Goal: Task Accomplishment & Management: Manage account settings

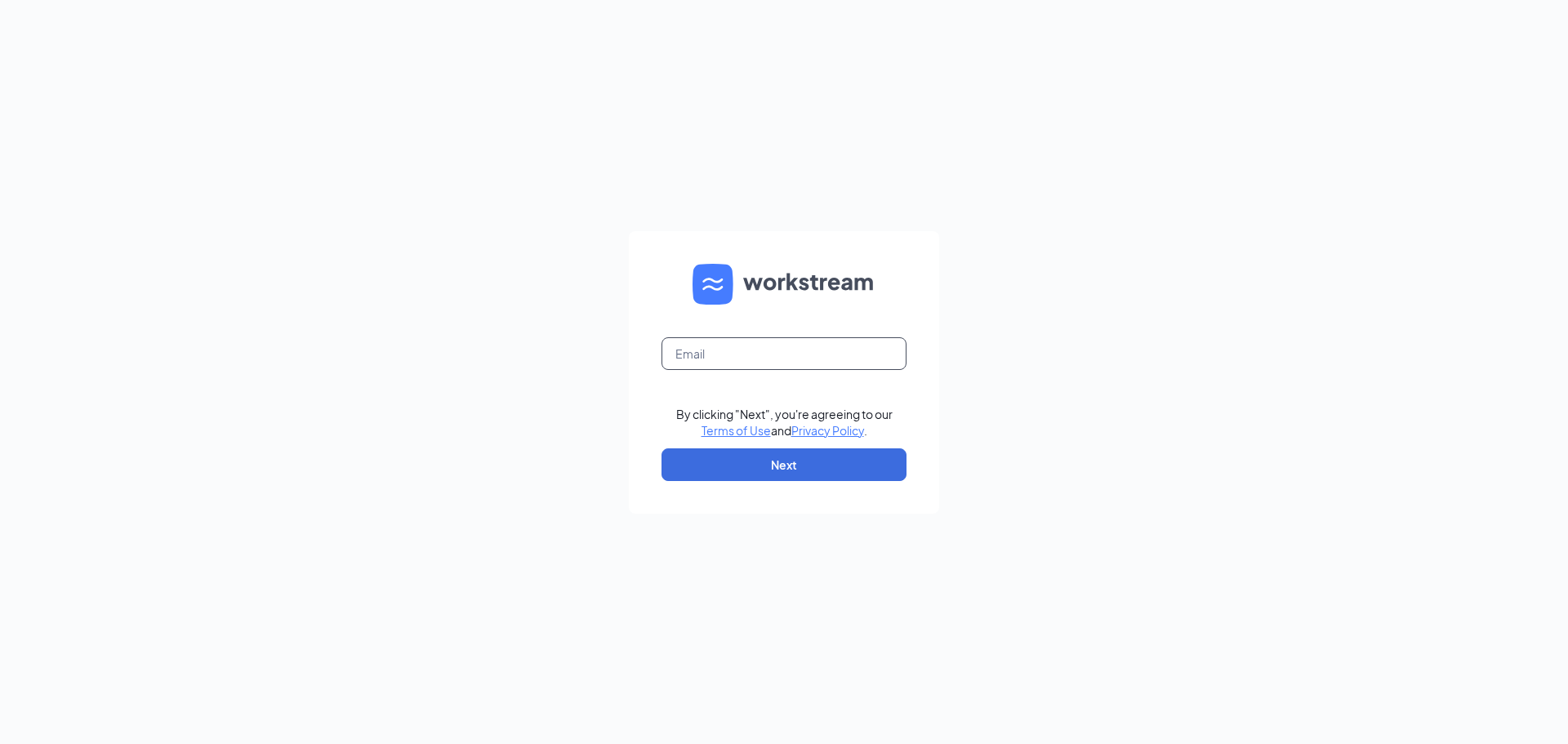
drag, startPoint x: 803, startPoint y: 340, endPoint x: 799, endPoint y: 356, distance: 16.5
click at [799, 356] on input "text" at bounding box center [784, 354] width 245 height 32
type input "[EMAIL_ADDRESS][DOMAIN_NAME]"
click at [808, 468] on button "Next" at bounding box center [784, 465] width 245 height 32
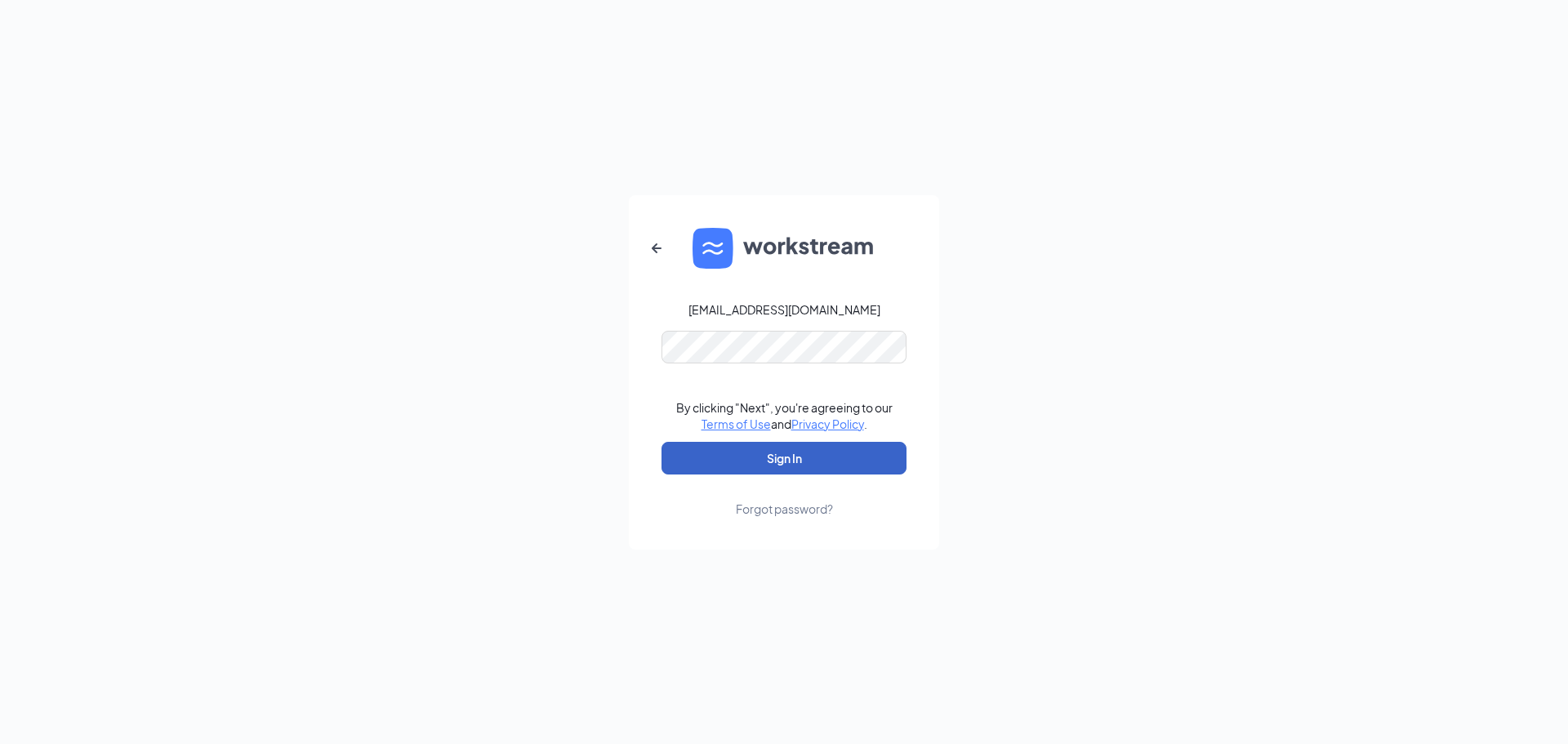
click at [845, 460] on button "Sign In" at bounding box center [784, 458] width 245 height 32
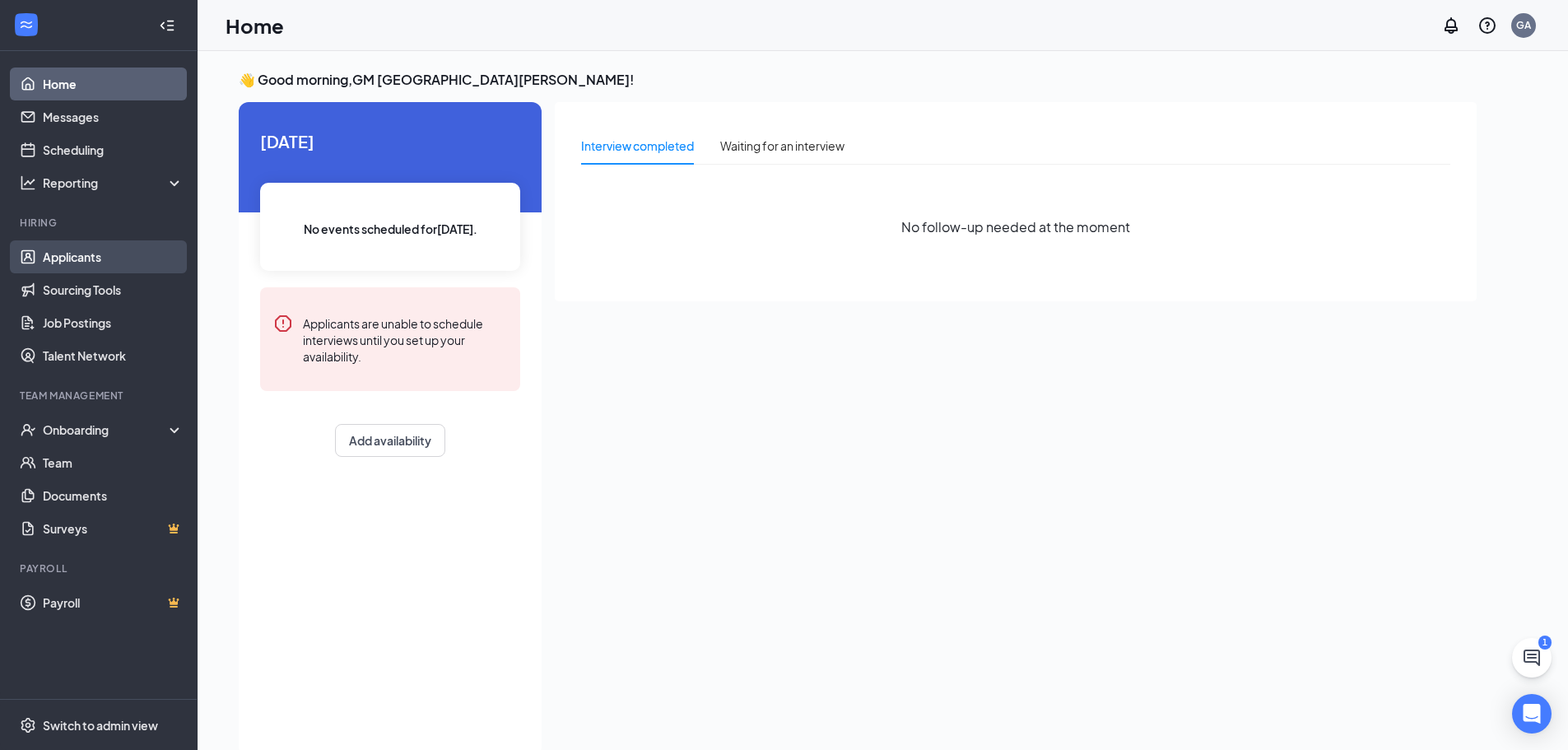
click at [119, 250] on link "Applicants" at bounding box center [113, 257] width 141 height 33
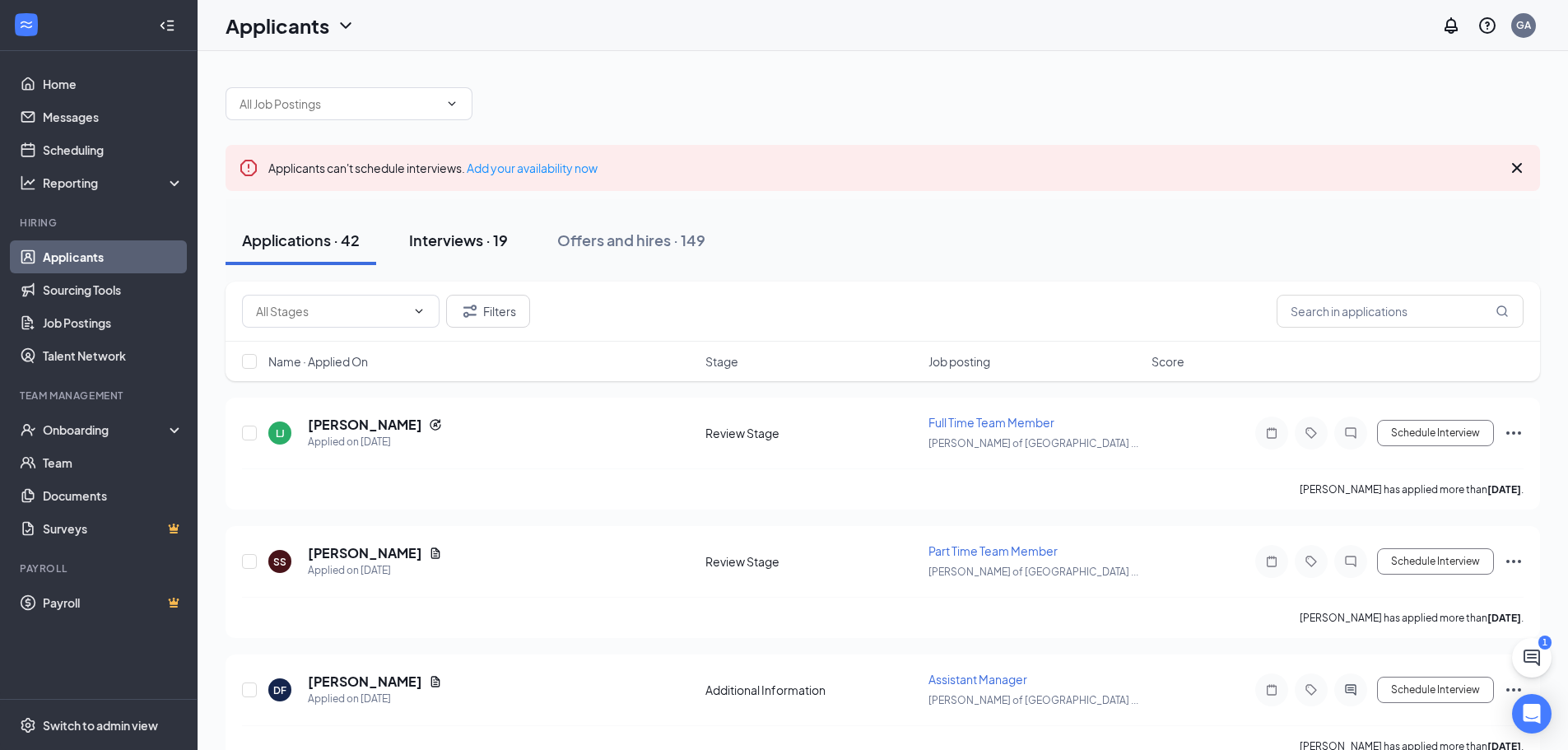
click at [465, 249] on div "Interviews · 19" at bounding box center [458, 240] width 99 height 21
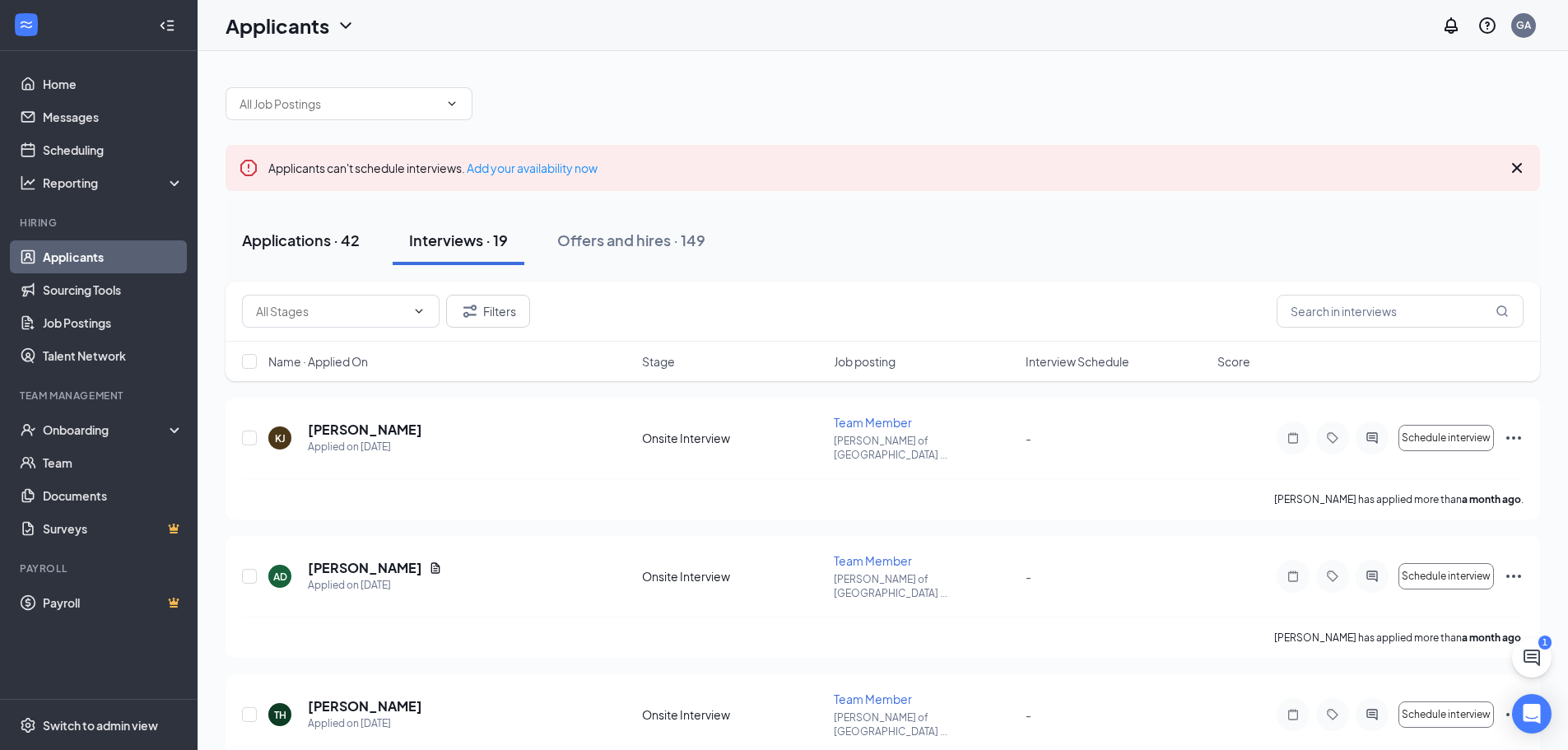
click at [330, 244] on div "Applications · 42" at bounding box center [301, 240] width 118 height 21
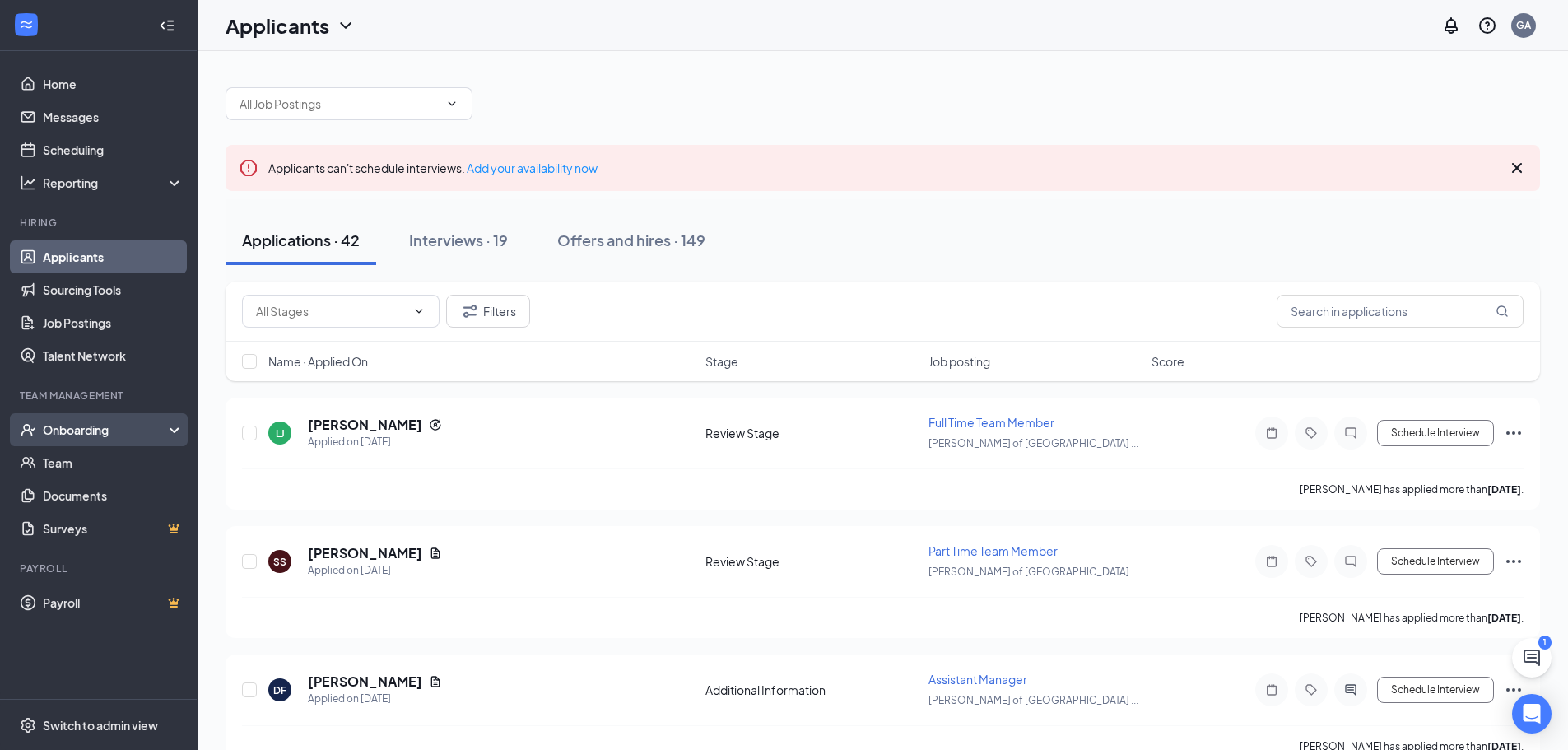
click at [75, 433] on div "Onboarding" at bounding box center [106, 429] width 127 height 16
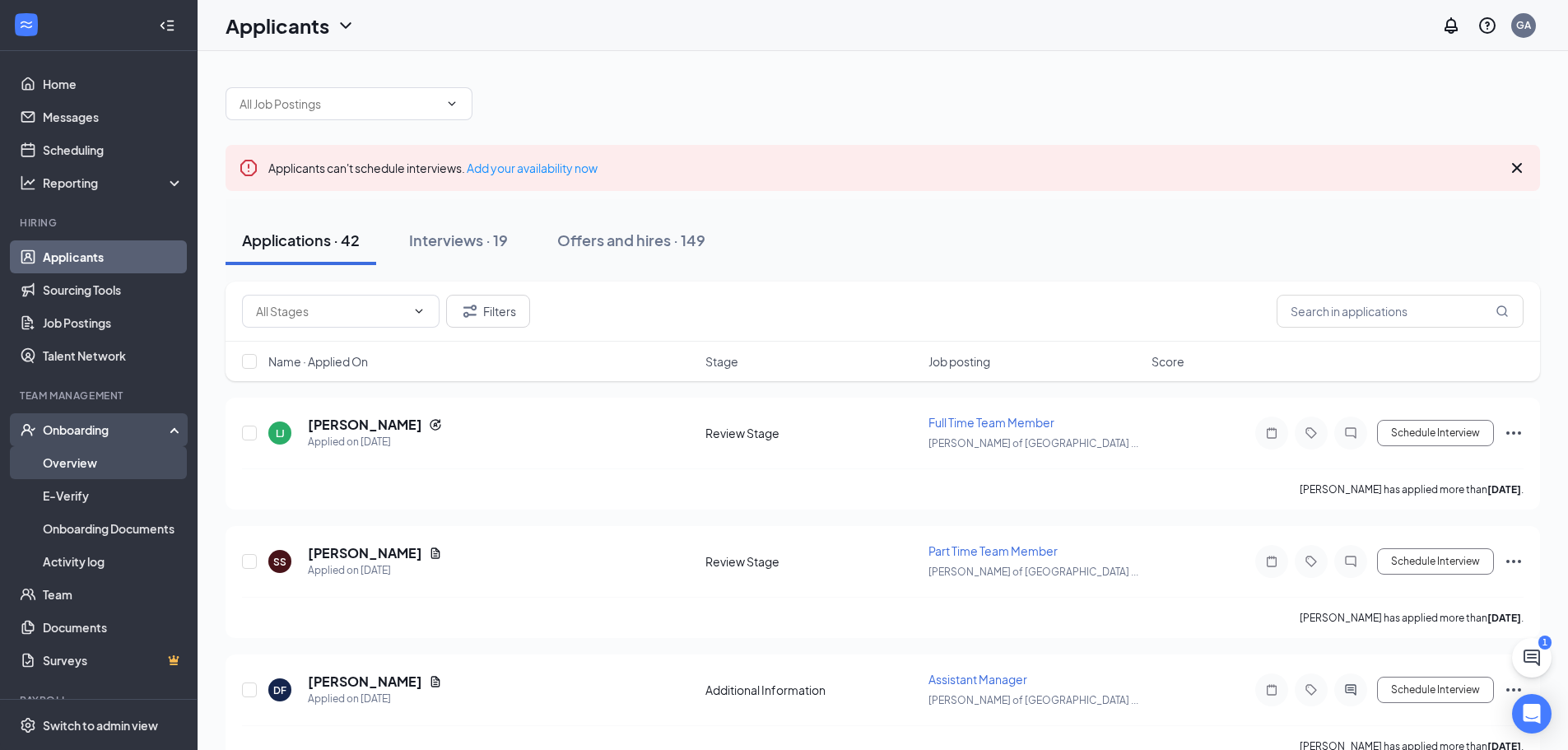
click at [86, 466] on link "Overview" at bounding box center [113, 463] width 141 height 33
